Goal: Task Accomplishment & Management: Use online tool/utility

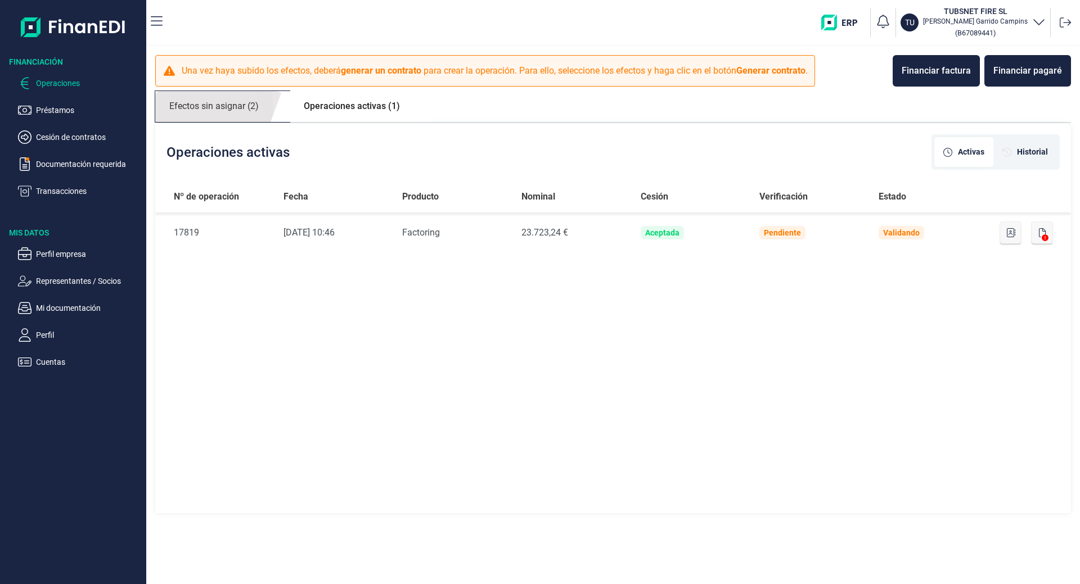
click at [227, 108] on link "Efectos sin asignar (2)" at bounding box center [214, 106] width 118 height 31
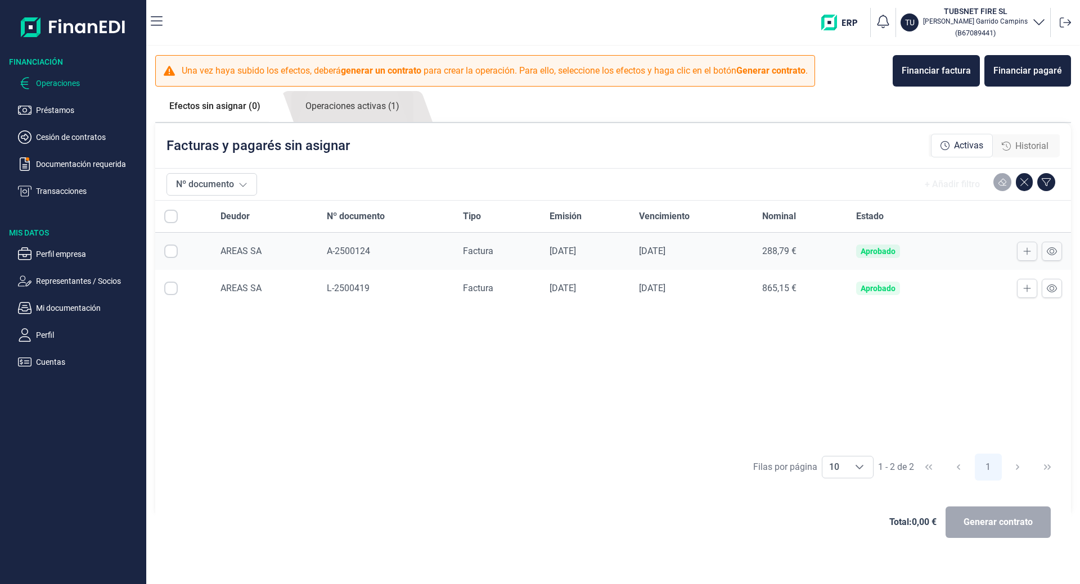
checkbox input "true"
click at [41, 184] on ul "Operaciones Préstamos Cesión de contratos Documentación requerida Transacciones" at bounding box center [73, 132] width 146 height 130
